Goal: Register for event/course

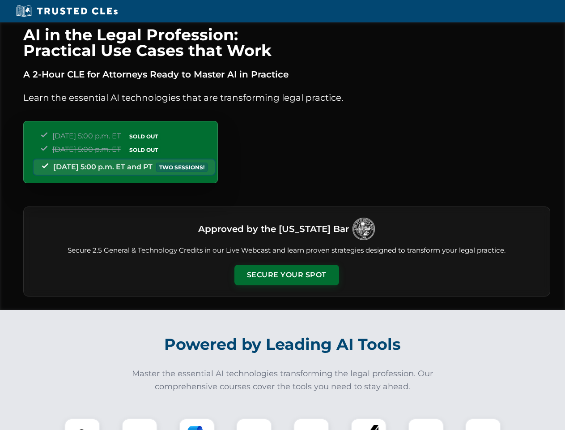
click at [286, 275] on button "Secure Your Spot" at bounding box center [287, 275] width 105 height 21
click at [82, 424] on img at bounding box center [82, 436] width 26 height 26
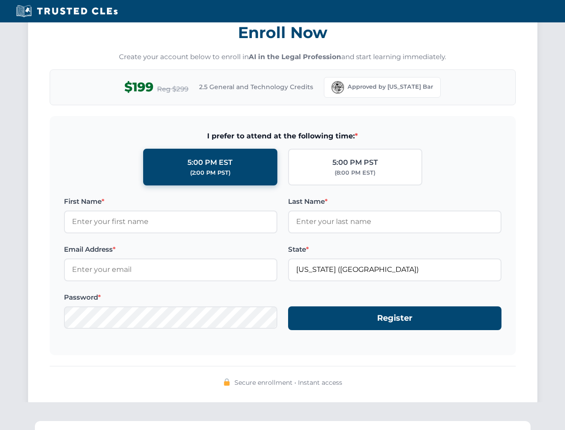
scroll to position [879, 0]
